Goal: Task Accomplishment & Management: Complete application form

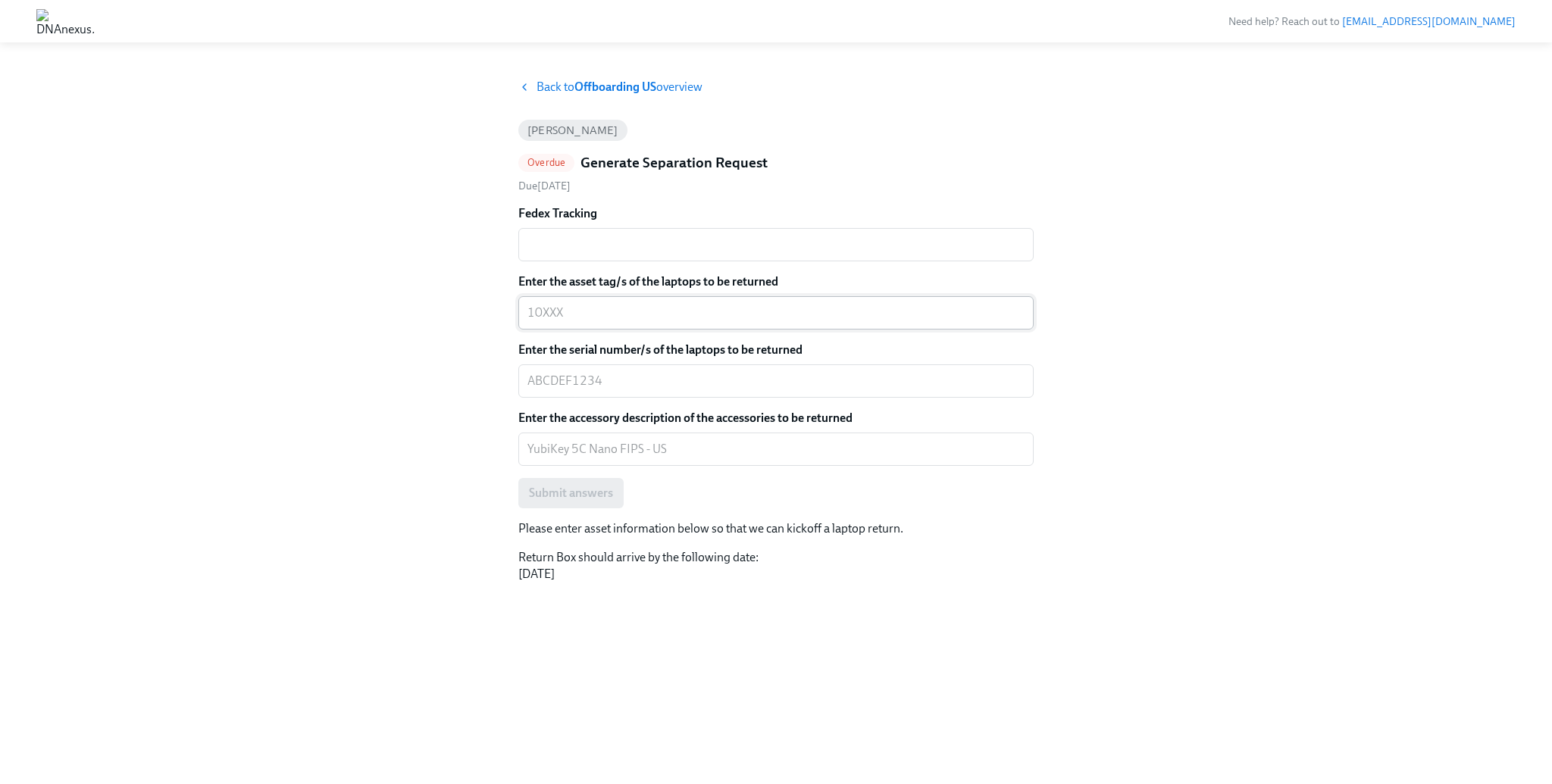
click at [565, 305] on textarea "Enter the asset tag/s of the laptops to be returned" at bounding box center [776, 312] width 498 height 19
paste textarea "10644"
type textarea "10644"
click at [632, 370] on div "x ​" at bounding box center [776, 381] width 515 height 34
paste textarea "J9G7NC21W9"
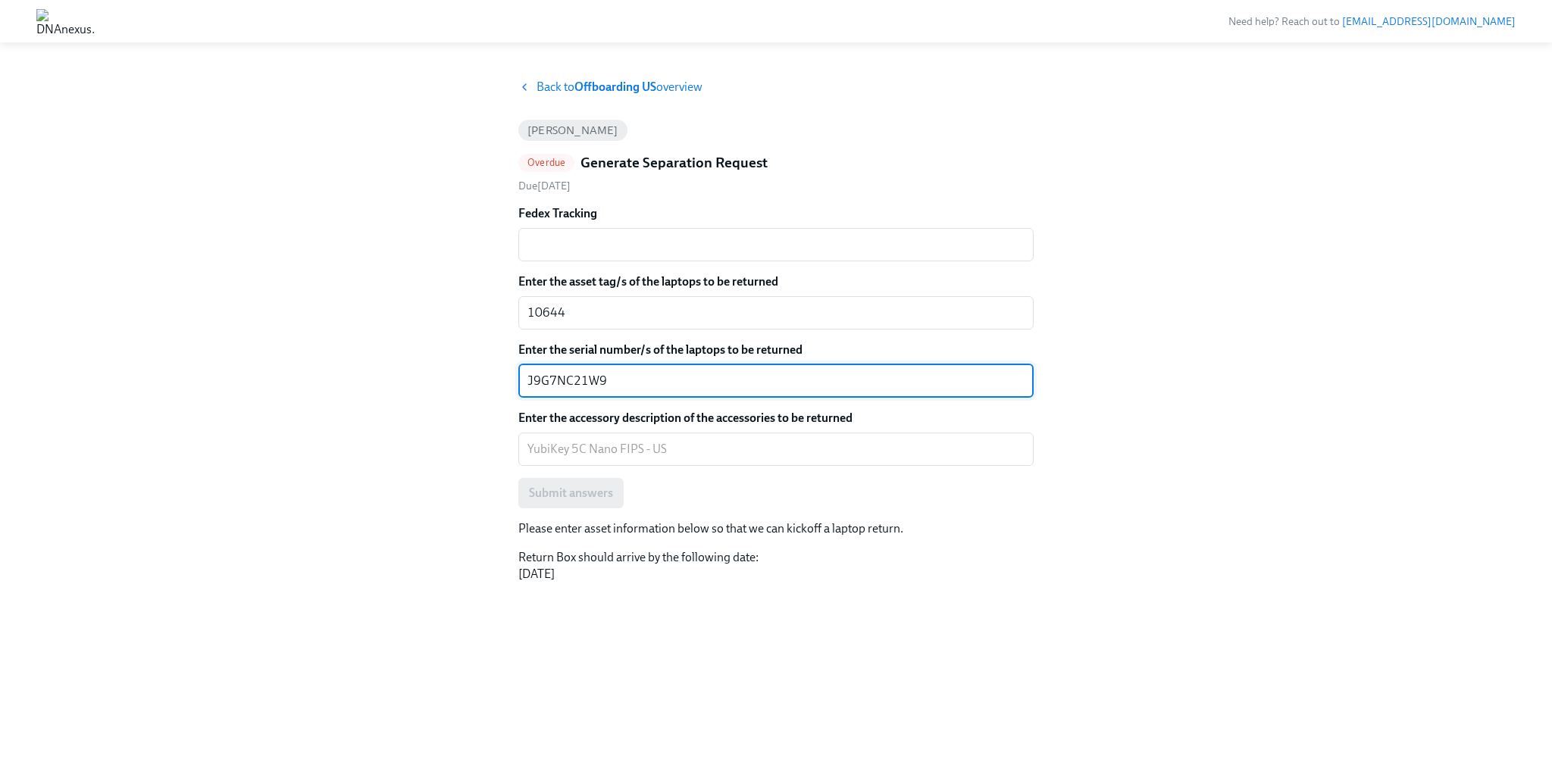
type textarea "J9G7NC21W9"
click at [421, 364] on div "Back to Offboarding US overview [PERSON_NAME] Overdue Generate Separation Reque…" at bounding box center [776, 413] width 1480 height 669
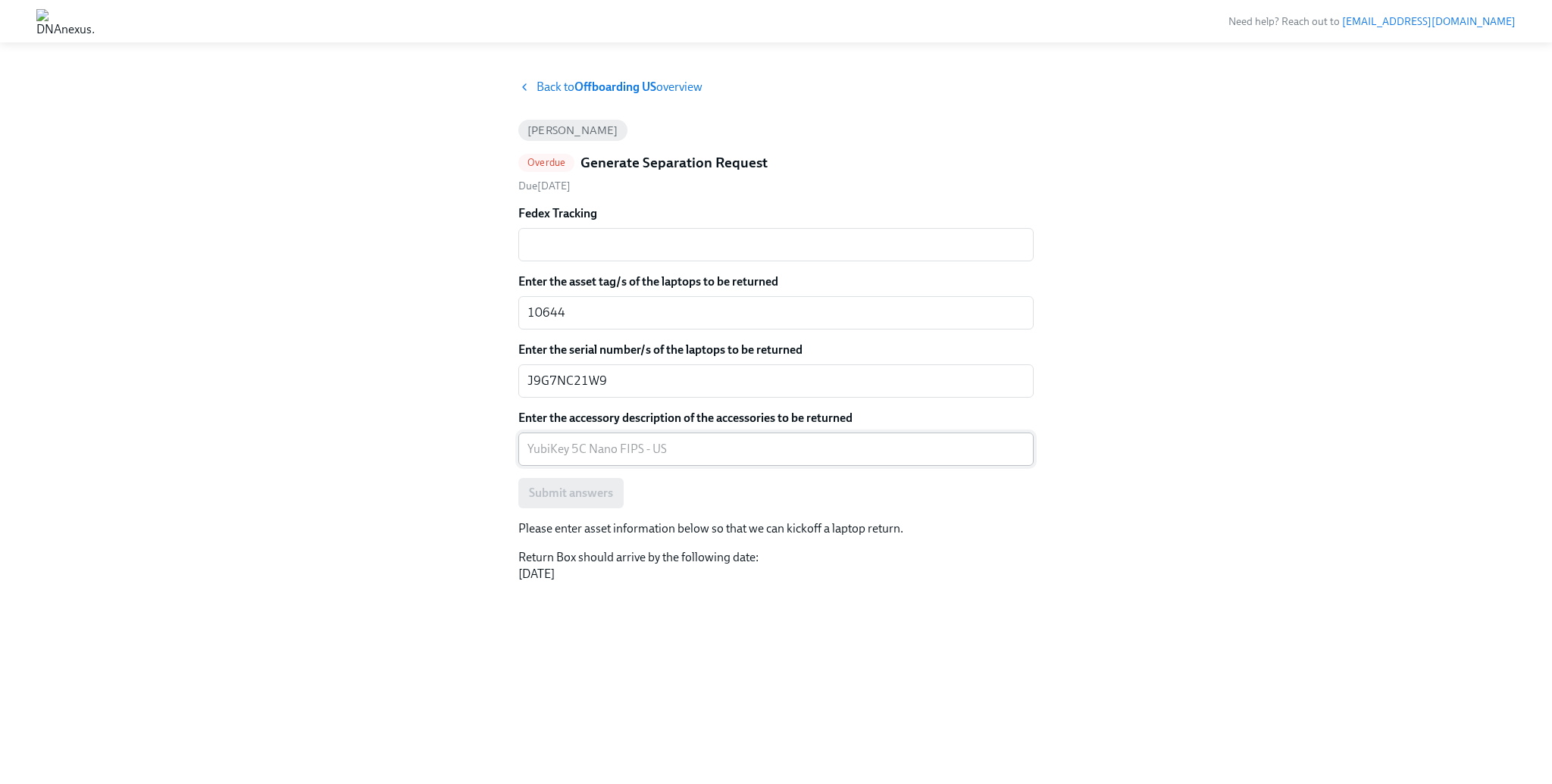
click at [619, 440] on textarea "Enter the accessory description of the accessories to be returned" at bounding box center [776, 449] width 498 height 19
paste textarea "J9G7NC21W9"
type textarea "J9G7NC21W9"
click at [377, 413] on div "Back to Offboarding US overview [PERSON_NAME] Overdue Generate Separation Reque…" at bounding box center [776, 413] width 1480 height 669
drag, startPoint x: 608, startPoint y: 446, endPoint x: 282, endPoint y: 428, distance: 326.5
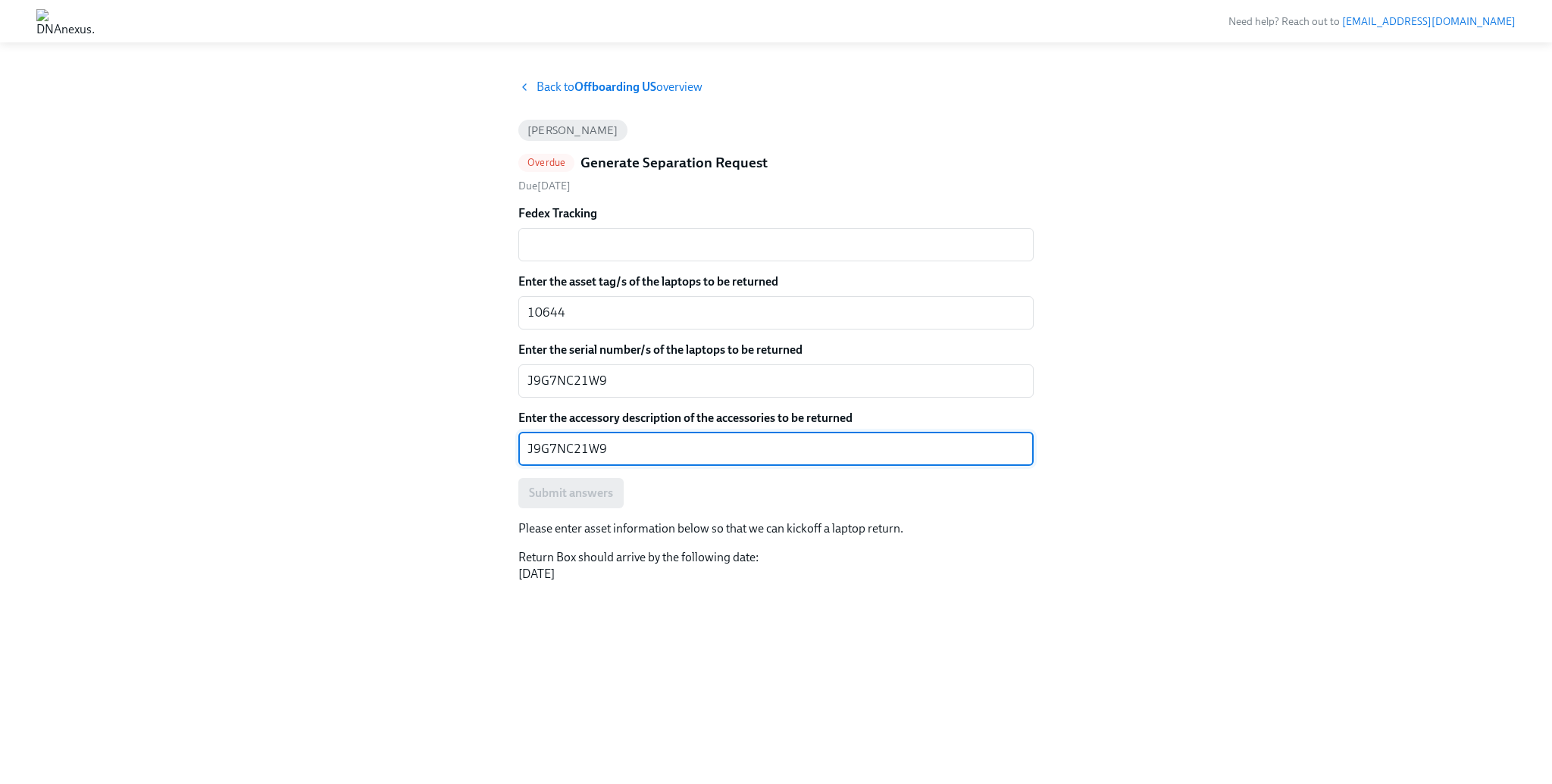
click at [284, 428] on div "Back to Offboarding US overview [PERSON_NAME] Overdue Generate Separation Reque…" at bounding box center [776, 413] width 1480 height 669
paste textarea "YubiKey 5C Nano FIPS"
type textarea "YubiKey 5C Nano FIPS"
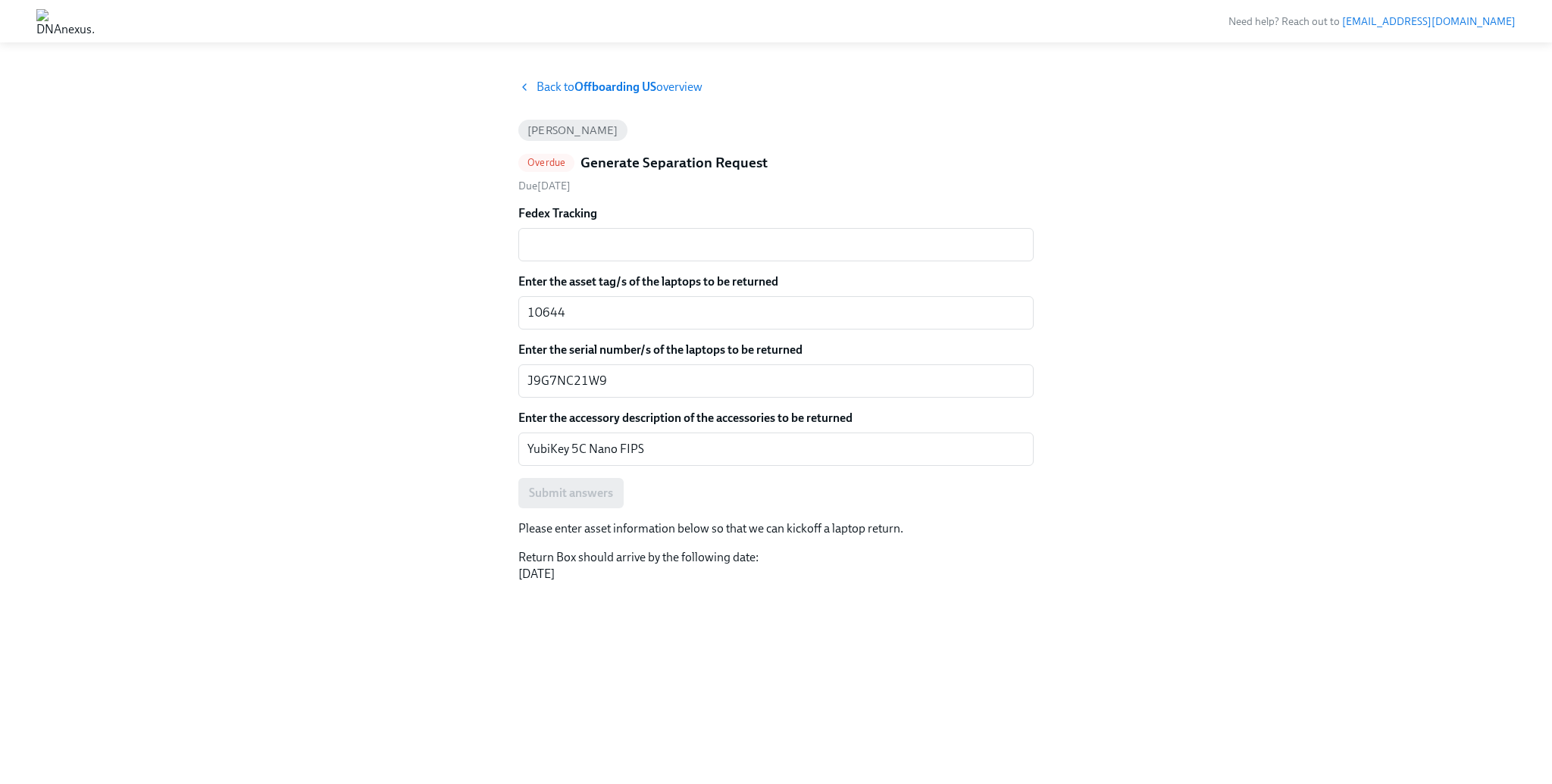
click at [416, 409] on div "Back to Offboarding US overview [PERSON_NAME] Overdue Generate Separation Reque…" at bounding box center [776, 413] width 1480 height 669
click at [563, 252] on textarea "Fedex Tracking" at bounding box center [776, 244] width 498 height 19
click at [385, 220] on div "Back to Offboarding US overview [PERSON_NAME] Overdue Generate Separation Reque…" at bounding box center [776, 413] width 1480 height 669
click at [591, 235] on textarea "Fedex Tracking" at bounding box center [776, 244] width 498 height 19
paste textarea "883976807883"
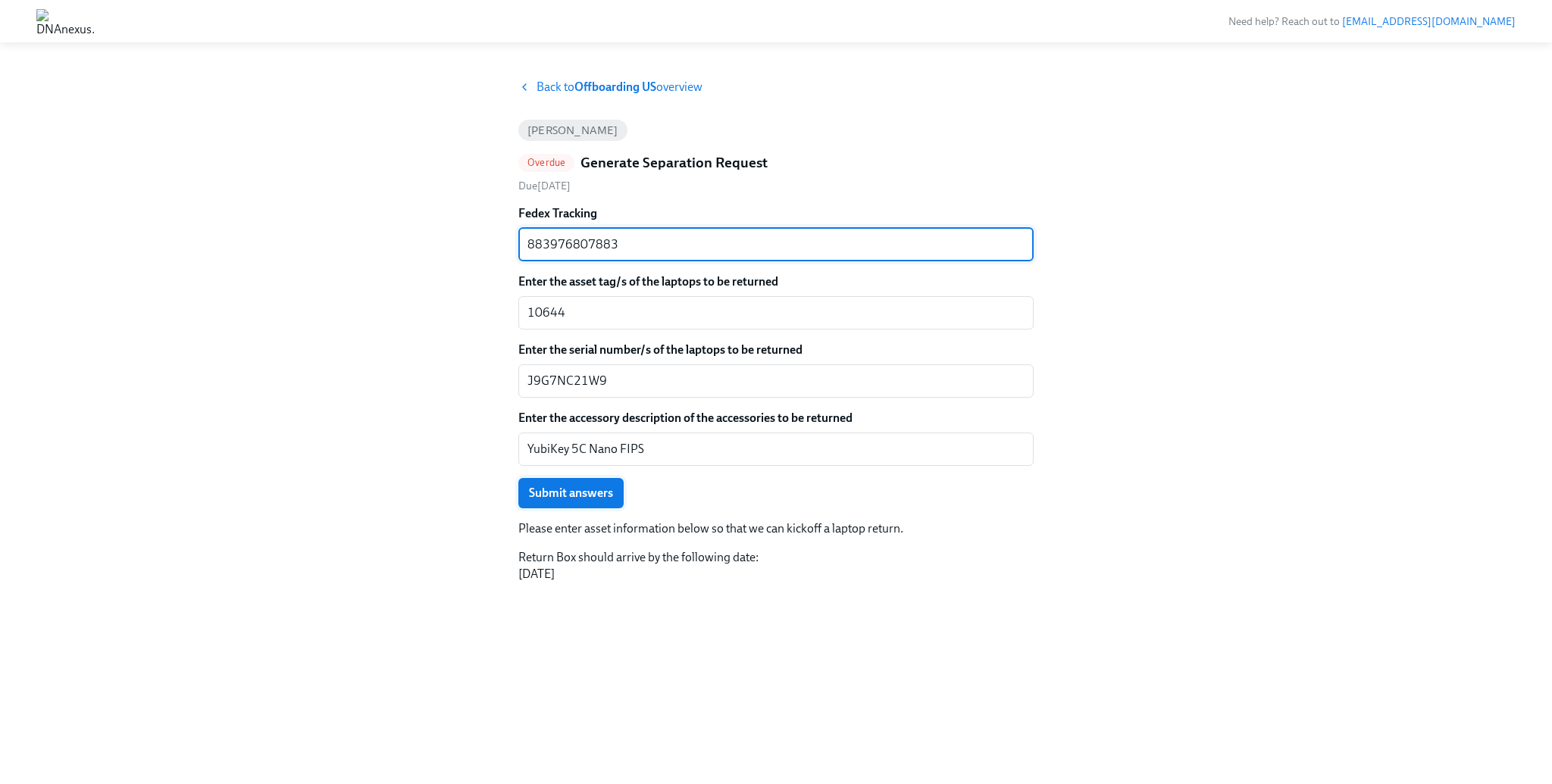
type textarea "883976807883"
click at [608, 495] on span "Submit answers" at bounding box center [571, 493] width 84 height 15
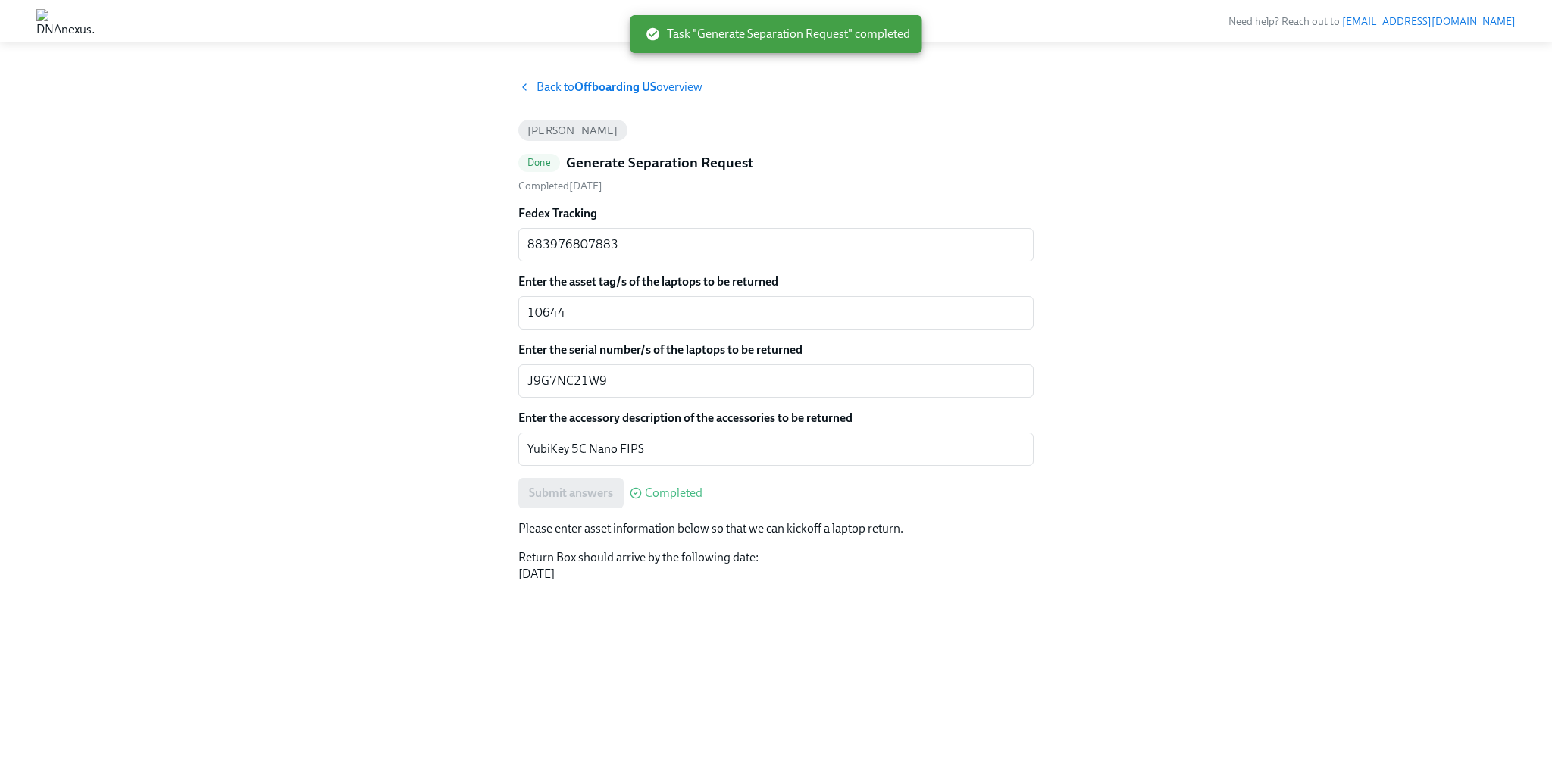
click at [568, 93] on span "Back to Offboarding US overview" at bounding box center [619, 86] width 166 height 17
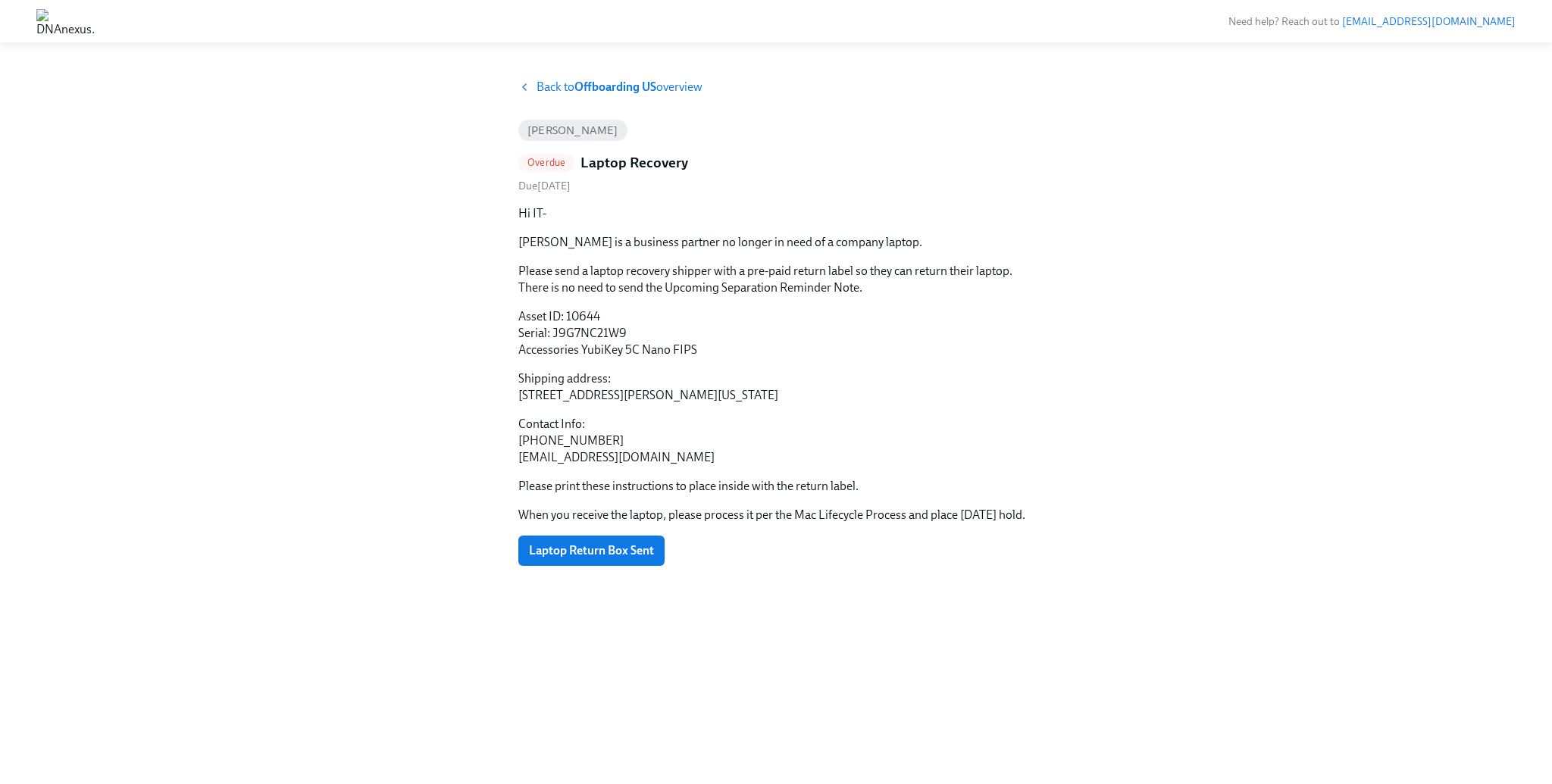
click at [428, 296] on div "Back to Offboarding US overview [PERSON_NAME] Overdue Laptop Recovery Due [DATE…" at bounding box center [776, 413] width 1480 height 669
click at [407, 226] on div "Back to Offboarding US overview [PERSON_NAME] Overdue Laptop Recovery Due [DATE…" at bounding box center [776, 413] width 1480 height 669
